Goal: Task Accomplishment & Management: Manage account settings

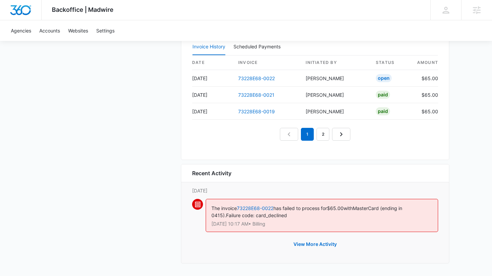
scroll to position [701, 0]
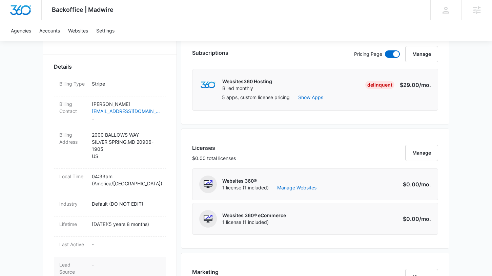
scroll to position [115, 0]
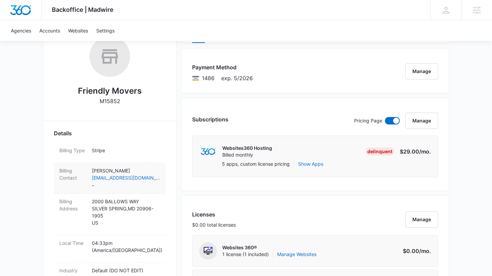
click at [101, 183] on dd "Eytan Cohen eytan@friendlymovers.com -" at bounding box center [126, 178] width 68 height 22
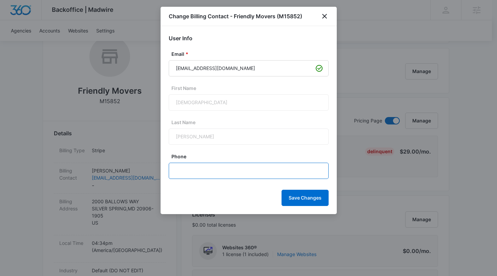
click at [208, 172] on input "Phone" at bounding box center [249, 171] width 160 height 16
paste input "(301) 966-0041"
type input "(301) 966-0041"
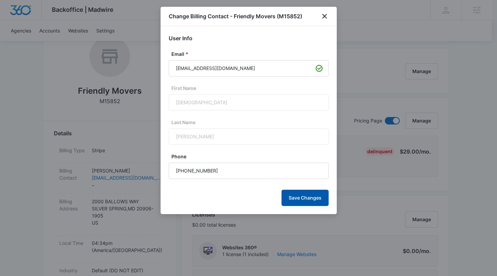
click at [310, 198] on button "Save Changes" at bounding box center [304, 198] width 47 height 16
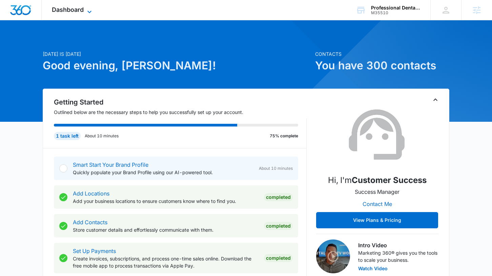
click at [79, 12] on span "Dashboard" at bounding box center [68, 9] width 32 height 7
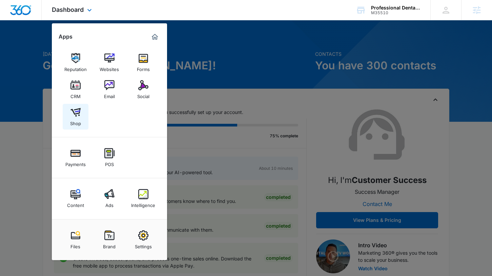
click at [70, 110] on img at bounding box center [75, 112] width 10 height 10
